Goal: Information Seeking & Learning: Find contact information

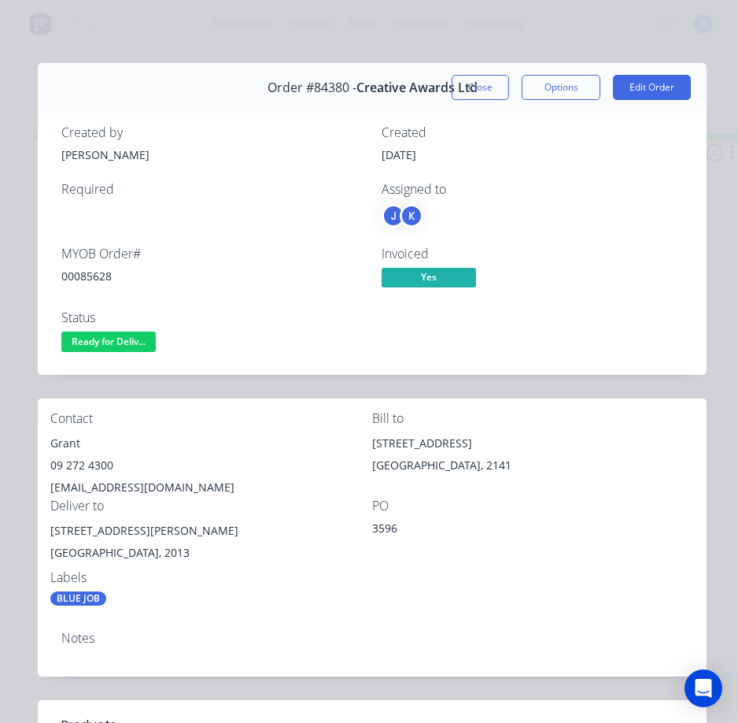
click at [120, 344] on span "Ready for Deliv..." at bounding box center [108, 341] width 94 height 20
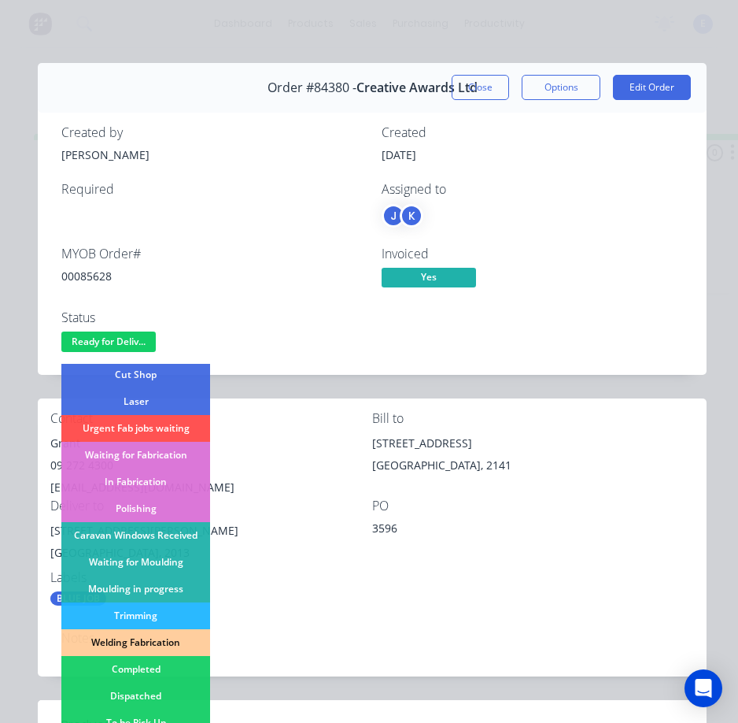
scroll to position [236, 0]
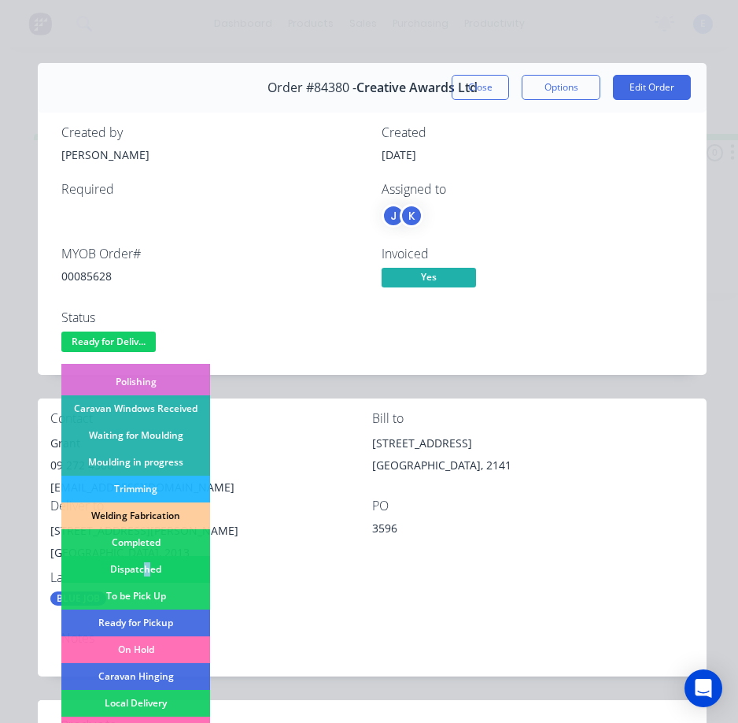
click at [149, 571] on div "Dispatched" at bounding box center [135, 569] width 149 height 27
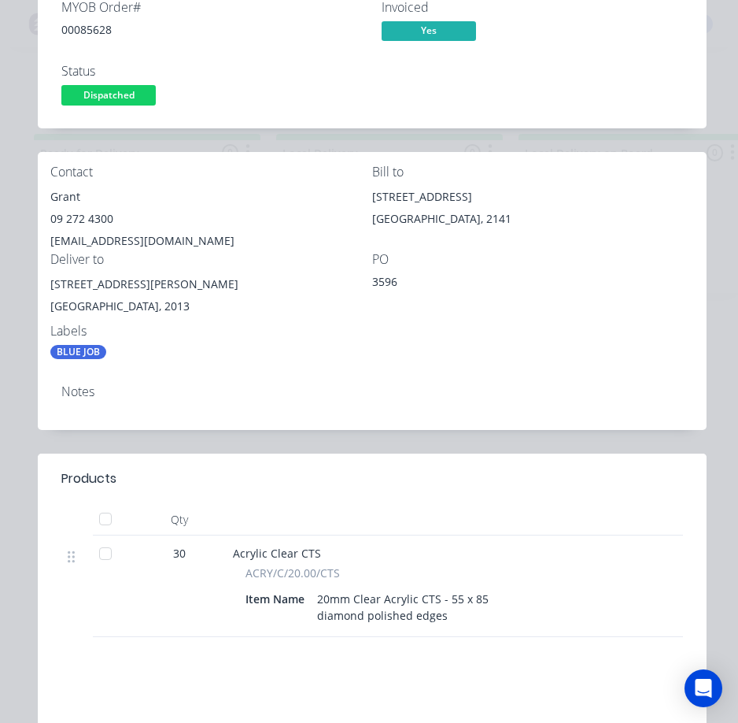
scroll to position [0, 0]
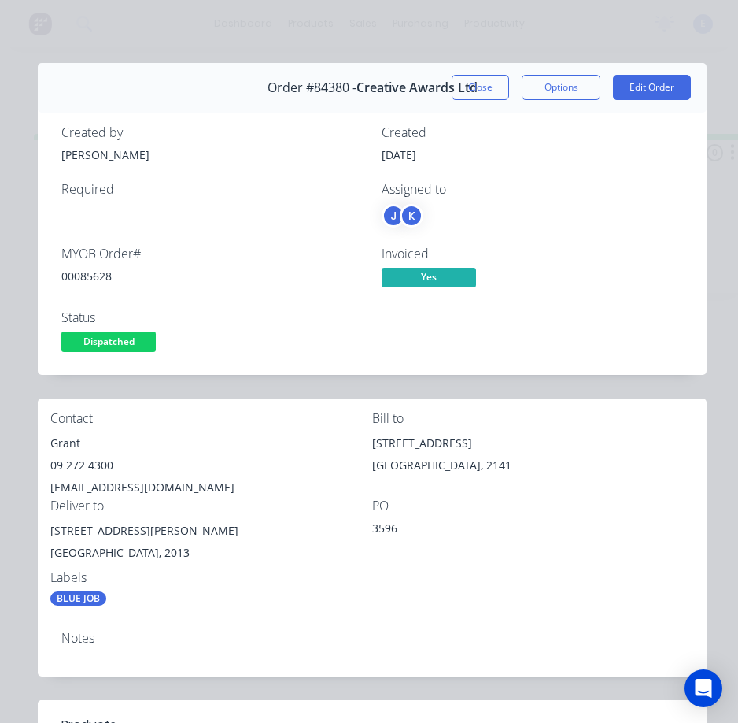
click at [490, 83] on button "Close" at bounding box center [480, 87] width 57 height 25
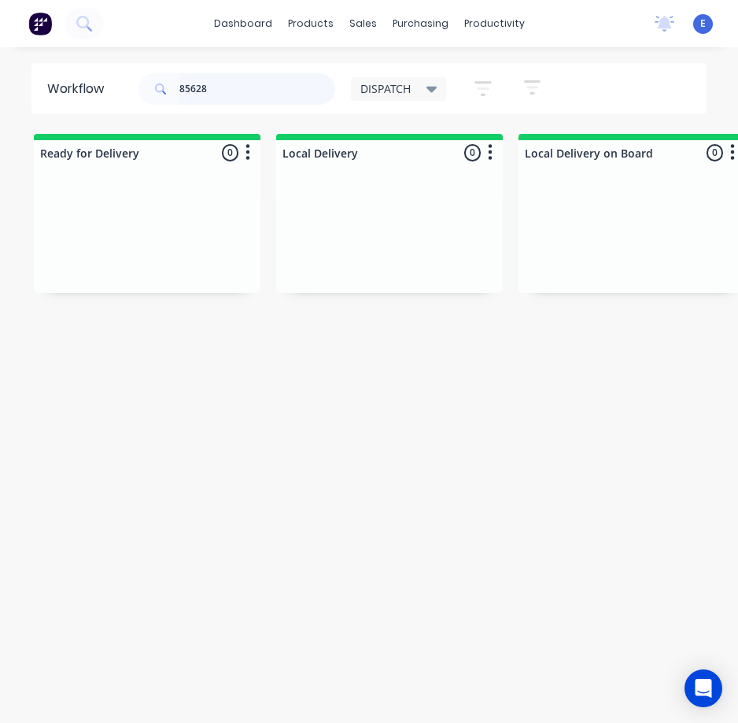
click at [286, 91] on input "85628" at bounding box center [257, 88] width 156 height 31
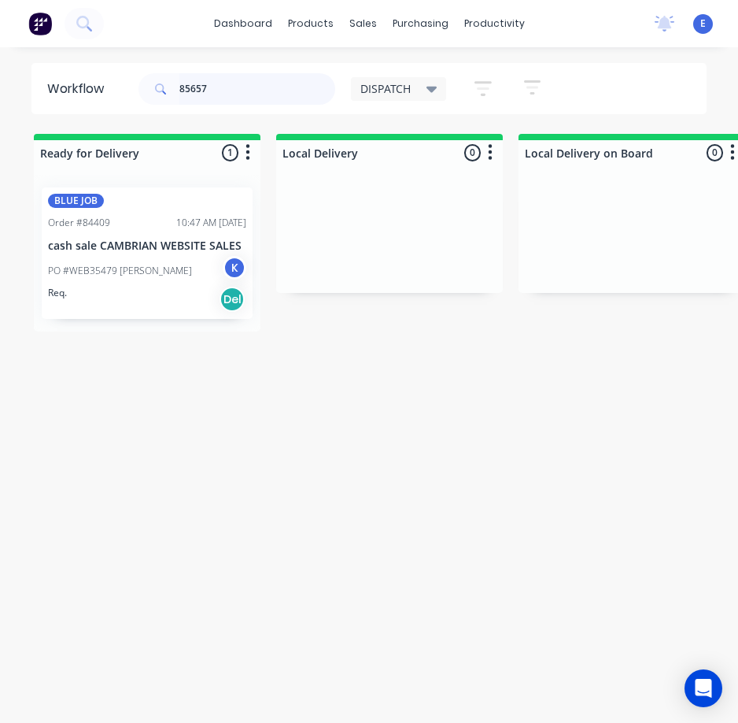
type input "85657"
click at [105, 309] on div "Req. Del" at bounding box center [147, 299] width 198 height 27
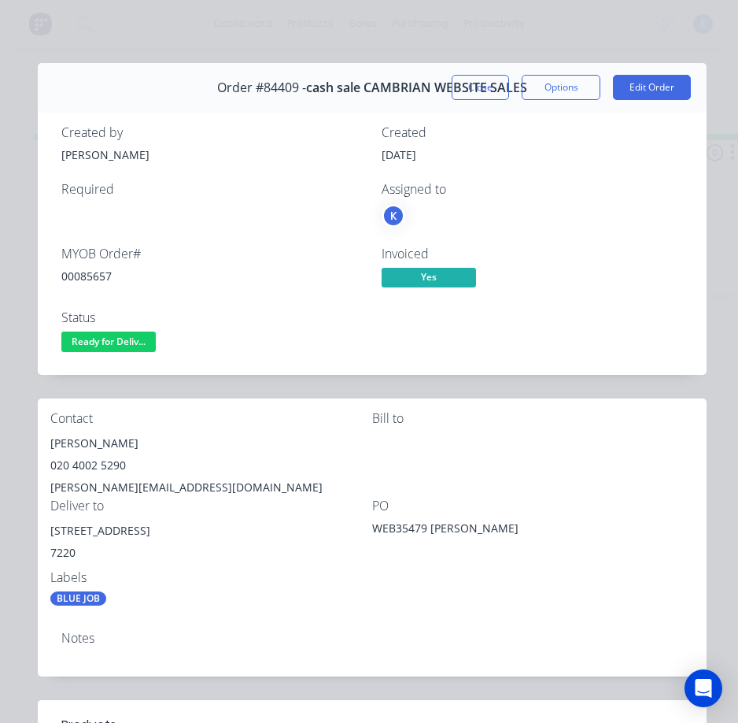
click at [101, 272] on div "00085657" at bounding box center [211, 276] width 301 height 17
copy div "00085657"
click at [94, 442] on div "[PERSON_NAME]" at bounding box center [211, 443] width 322 height 22
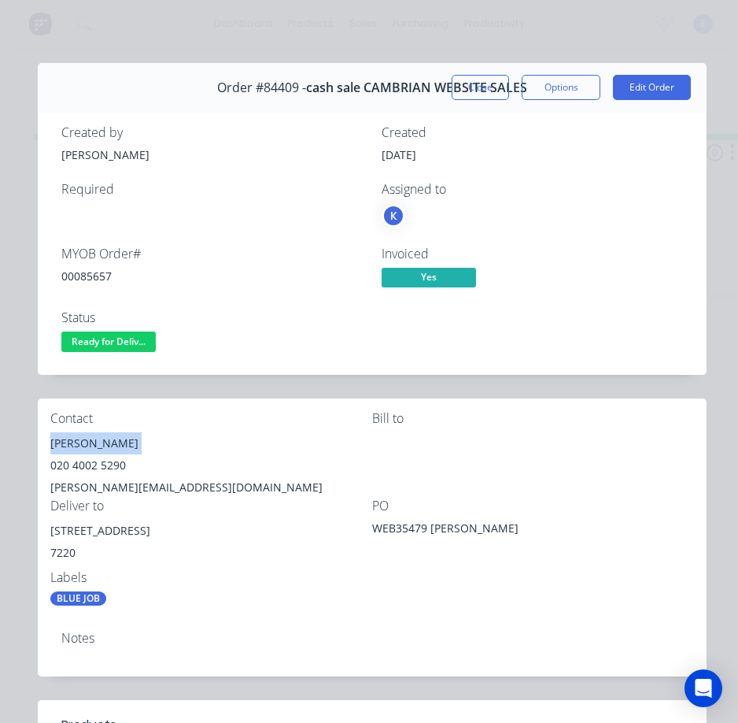
click at [95, 441] on div "[PERSON_NAME]" at bounding box center [211, 443] width 322 height 22
copy div "[PERSON_NAME]"
click at [97, 466] on div "020 4002 5290" at bounding box center [211, 465] width 322 height 22
click at [96, 466] on div "020 4002 5290" at bounding box center [211, 465] width 322 height 22
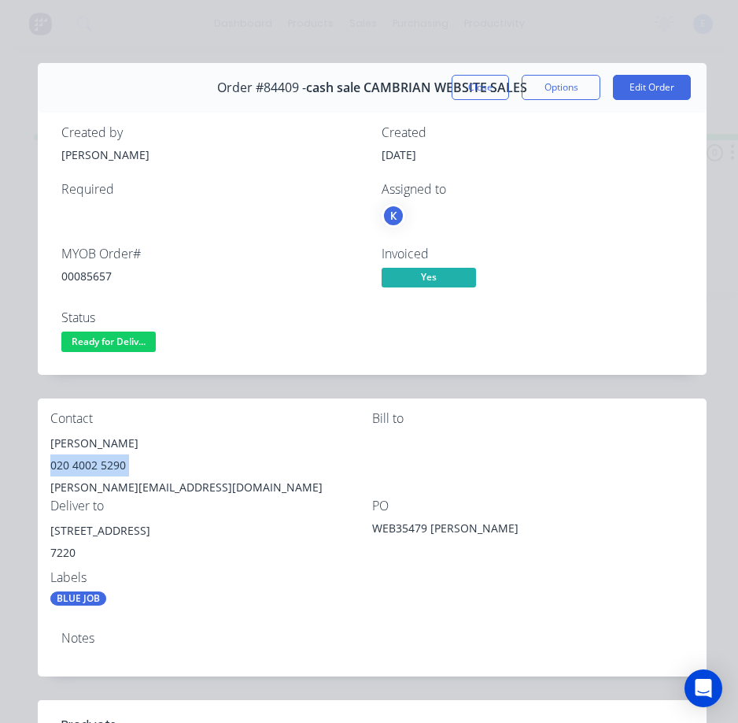
click at [96, 466] on div "020 4002 5290" at bounding box center [211, 465] width 322 height 22
copy div "020 4002 5290"
click at [146, 486] on div "[PERSON_NAME][EMAIL_ADDRESS][DOMAIN_NAME]" at bounding box center [211, 487] width 322 height 22
click at [147, 482] on div "[PERSON_NAME][EMAIL_ADDRESS][DOMAIN_NAME]" at bounding box center [211, 487] width 322 height 22
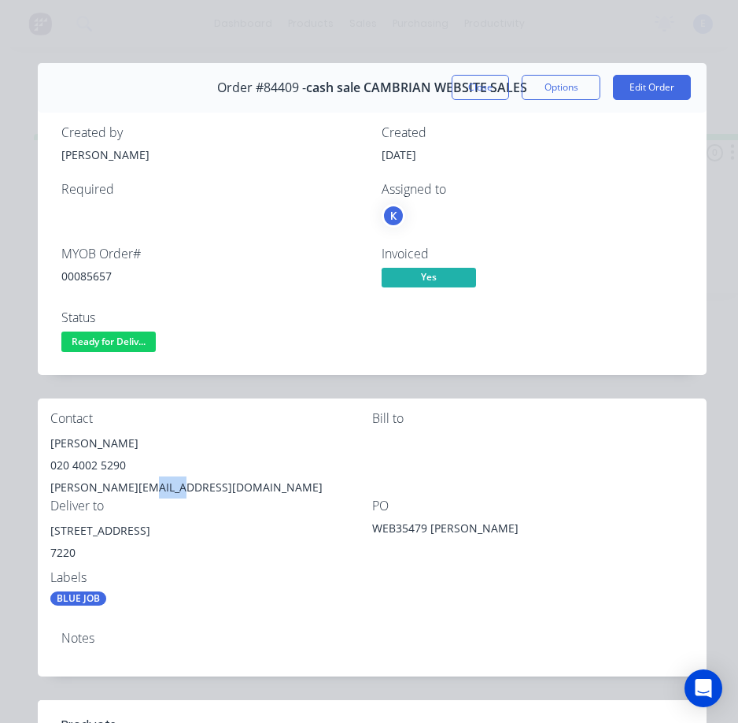
click at [147, 480] on div "[PERSON_NAME][EMAIL_ADDRESS][DOMAIN_NAME]" at bounding box center [211, 487] width 322 height 22
click at [149, 482] on div "[PERSON_NAME][EMAIL_ADDRESS][DOMAIN_NAME]" at bounding box center [211, 487] width 322 height 22
click at [149, 483] on div "[PERSON_NAME][EMAIL_ADDRESS][DOMAIN_NAME]" at bounding box center [211, 487] width 322 height 22
drag, startPoint x: 128, startPoint y: 530, endPoint x: 72, endPoint y: 535, distance: 55.4
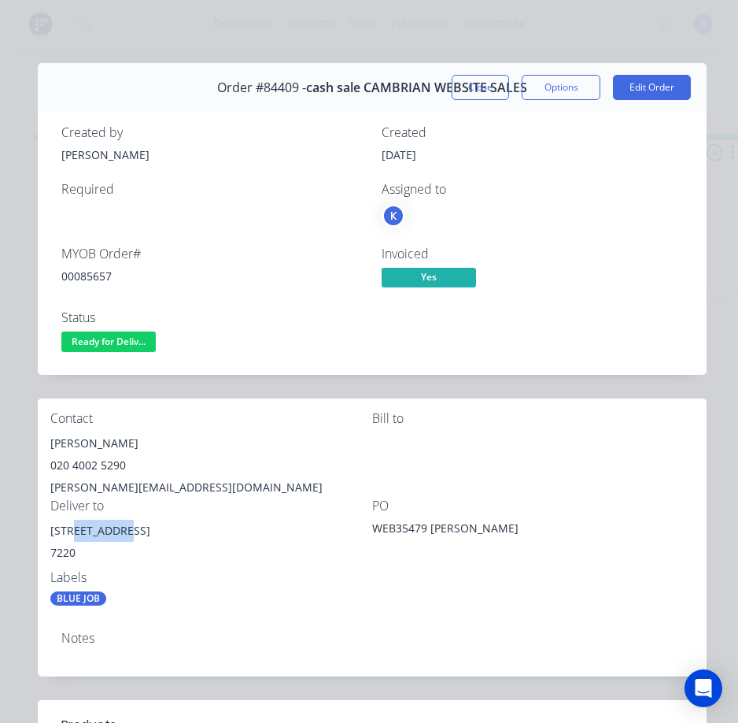
click at [72, 535] on div "[STREET_ADDRESS]" at bounding box center [211, 531] width 322 height 22
click at [132, 525] on div "[STREET_ADDRESS]" at bounding box center [211, 531] width 322 height 22
drag, startPoint x: 132, startPoint y: 525, endPoint x: 79, endPoint y: 535, distance: 54.5
click at [47, 536] on div "Contact [PERSON_NAME] [PHONE_NUMBER] [PERSON_NAME][EMAIL_ADDRESS][DOMAIN_NAME] …" at bounding box center [372, 508] width 669 height 220
copy div "[STREET_ADDRESS]"
